Goal: Transaction & Acquisition: Download file/media

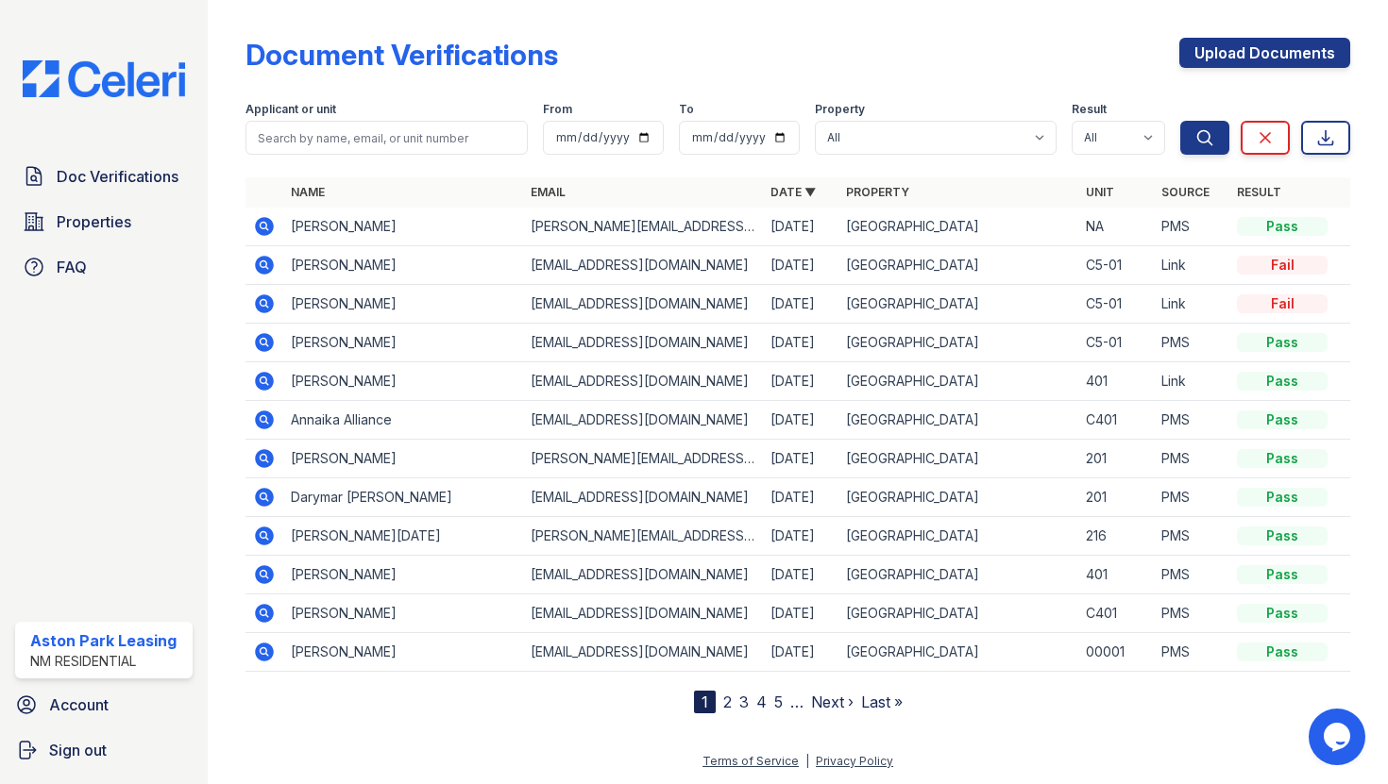
click at [264, 217] on icon at bounding box center [264, 226] width 23 height 23
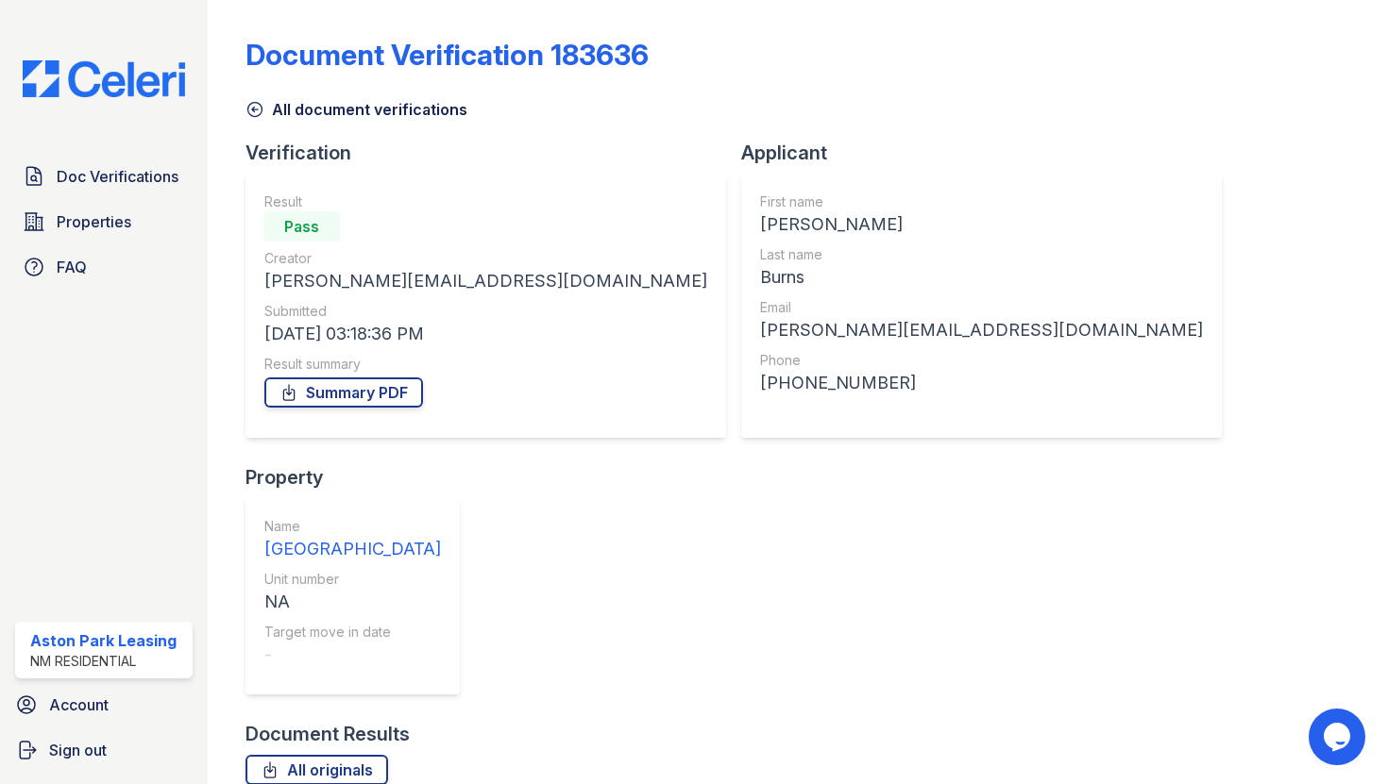
scroll to position [150, 0]
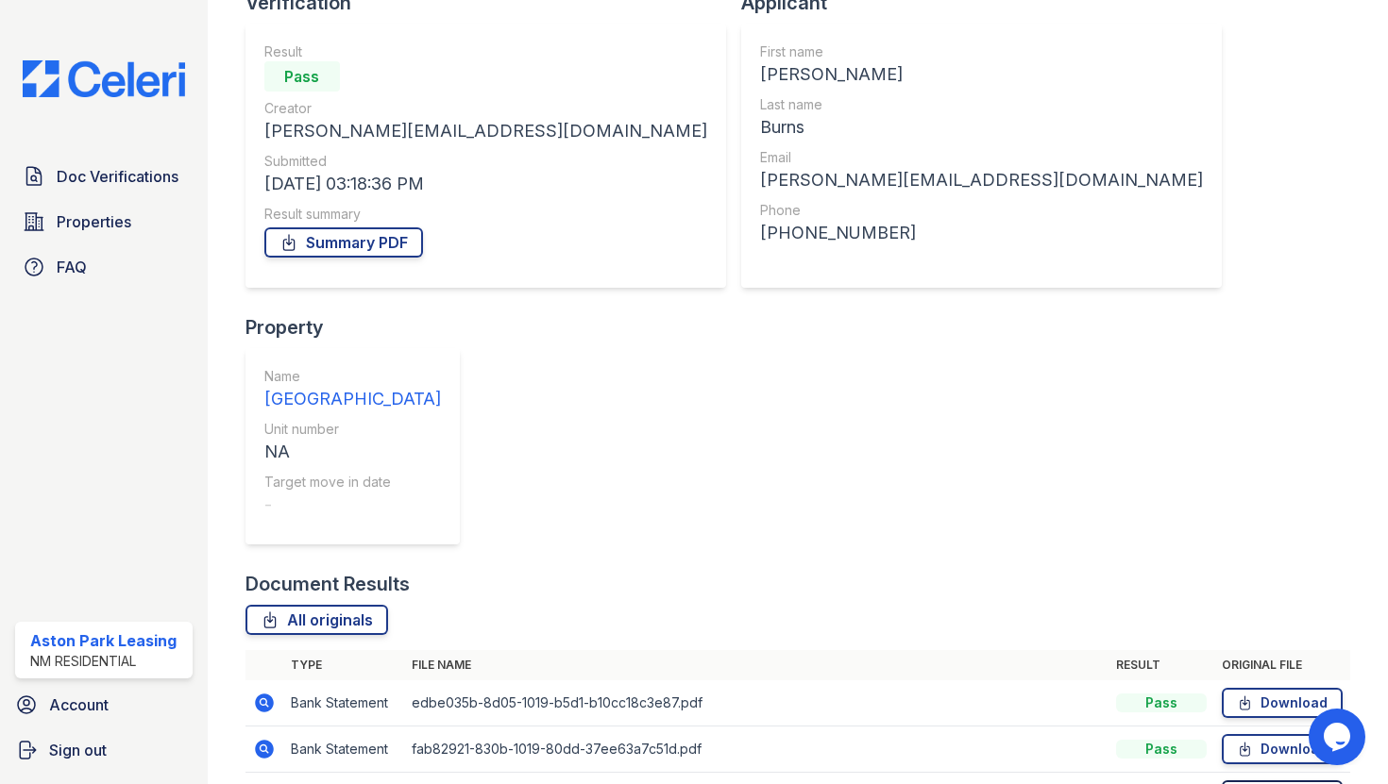
click at [1244, 784] on icon at bounding box center [1244, 795] width 9 height 13
click at [1243, 740] on icon at bounding box center [1245, 749] width 16 height 19
click at [1234, 727] on td "Download" at bounding box center [1282, 750] width 136 height 46
click at [1239, 740] on icon at bounding box center [1245, 749] width 16 height 19
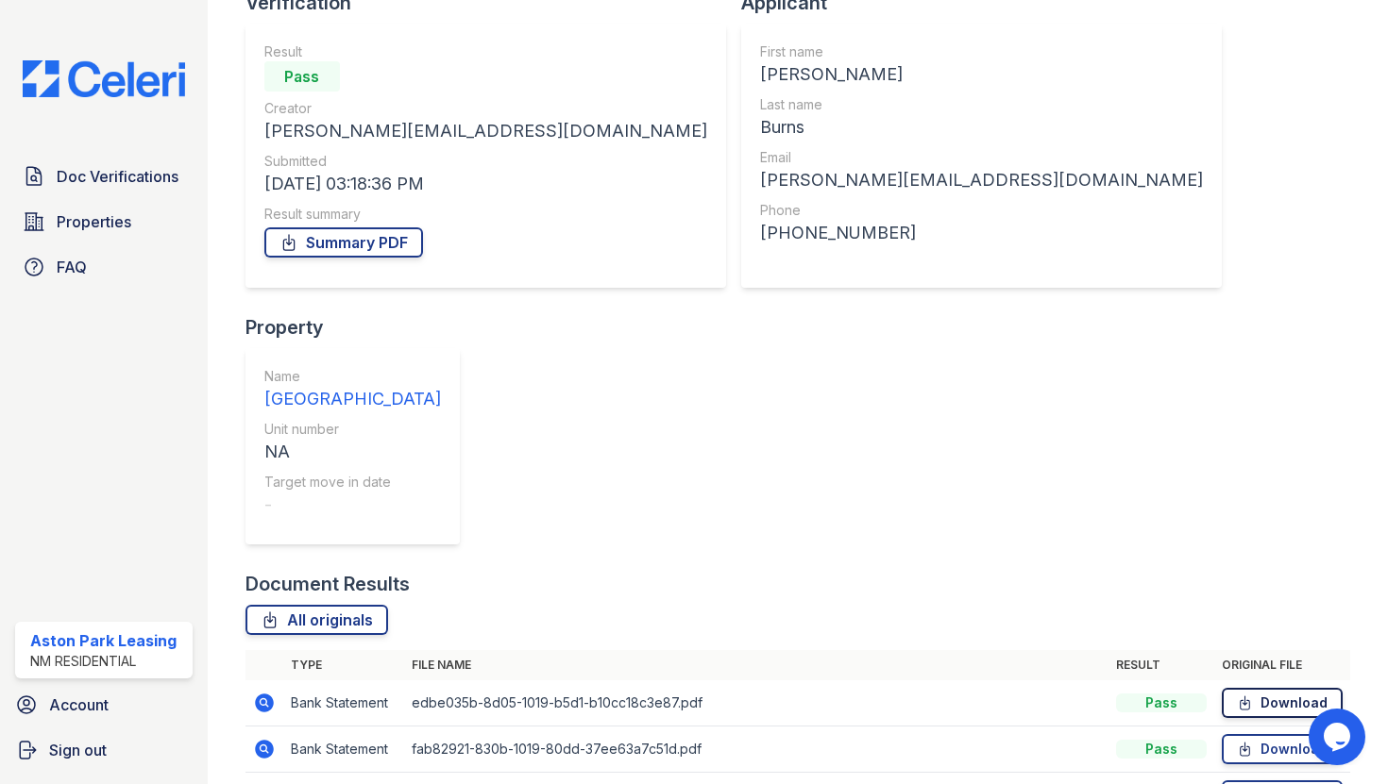
click at [1240, 697] on icon at bounding box center [1244, 703] width 9 height 13
click at [1302, 734] on link "Download" at bounding box center [1282, 749] width 121 height 30
click at [1245, 688] on link "Download" at bounding box center [1282, 703] width 121 height 30
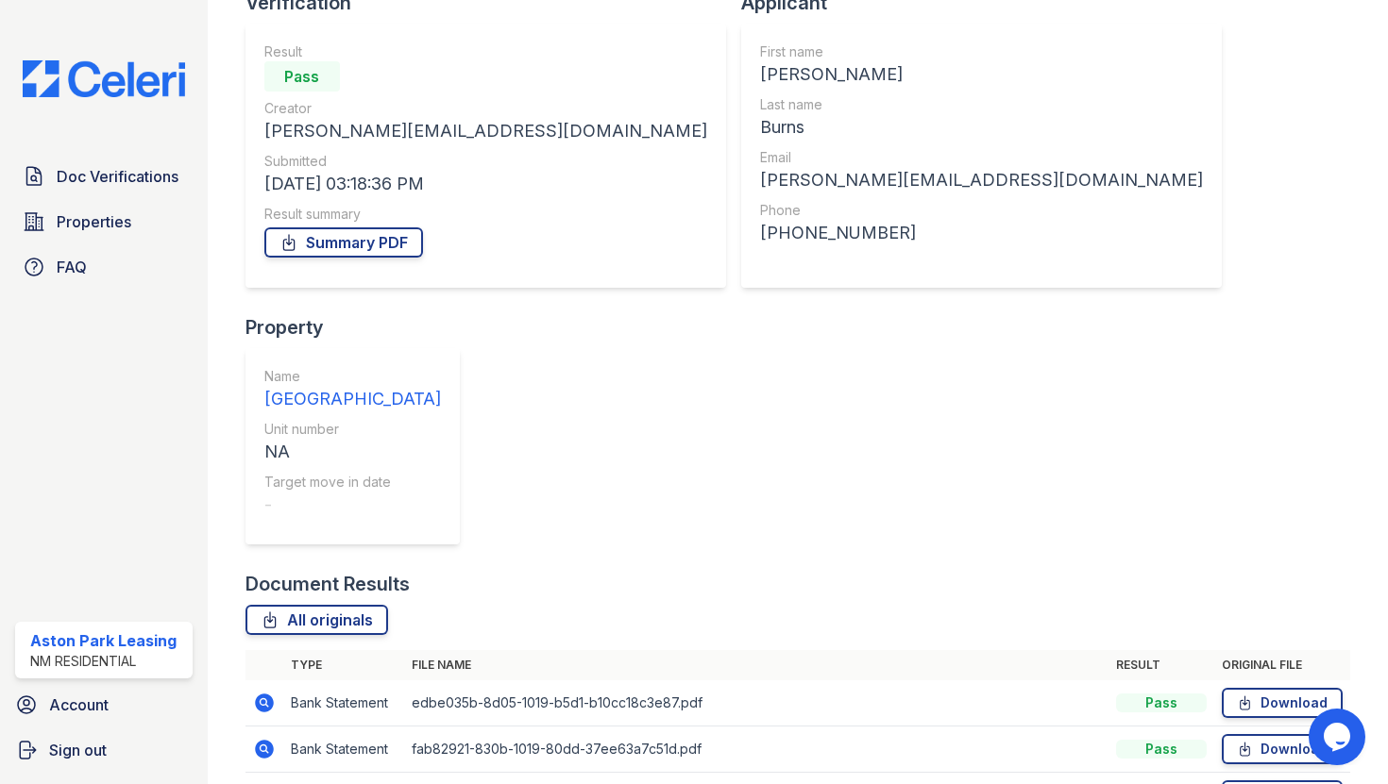
click at [489, 727] on td "fab82921-830b-1019-80dd-37ee63a7c51d.pdf" at bounding box center [756, 750] width 704 height 46
click at [1239, 734] on link "Download" at bounding box center [1282, 749] width 121 height 30
click at [266, 784] on icon at bounding box center [264, 795] width 23 height 23
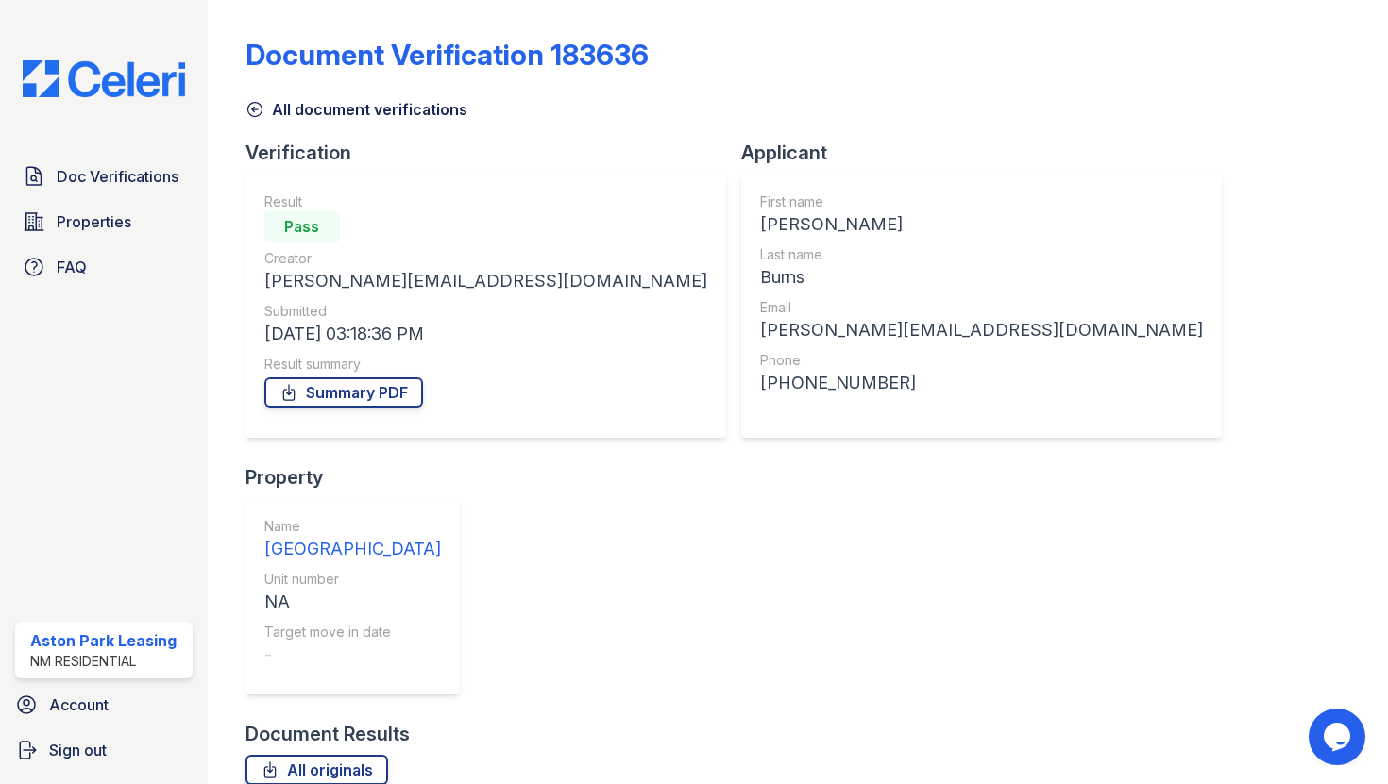
scroll to position [150, 0]
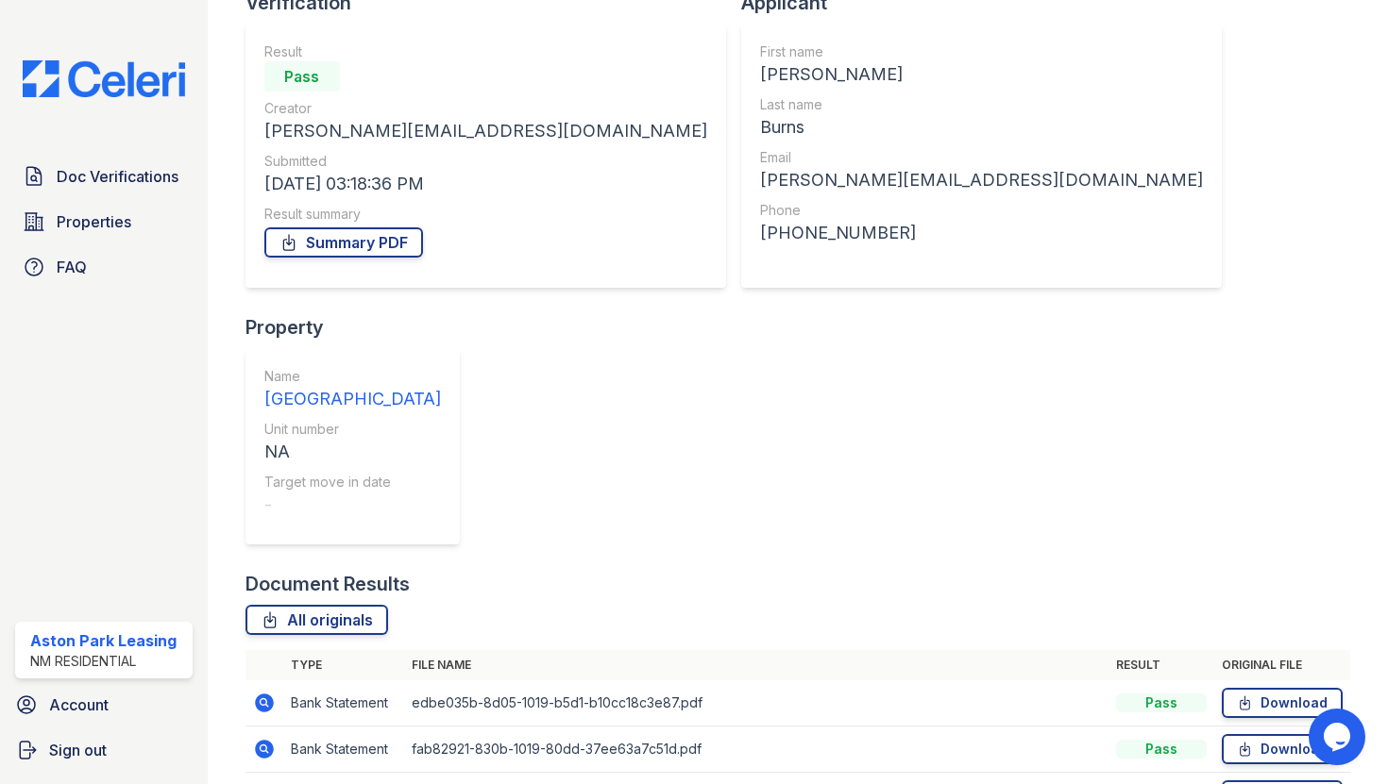
click at [1264, 781] on link "Download" at bounding box center [1282, 796] width 121 height 30
